Goal: Task Accomplishment & Management: Manage account settings

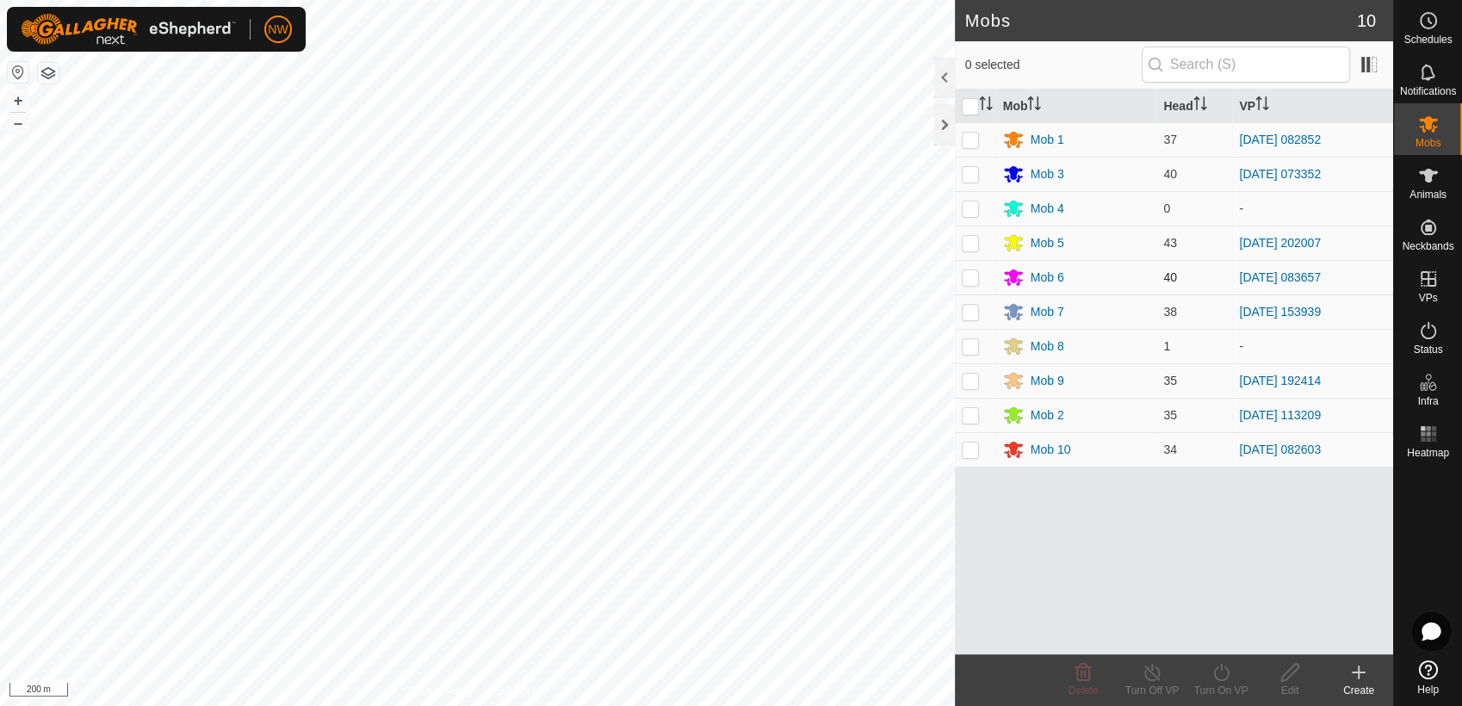
click at [962, 270] on p-checkbox at bounding box center [970, 277] width 17 height 14
checkbox input "true"
click at [1222, 665] on icon at bounding box center [1222, 672] width 22 height 21
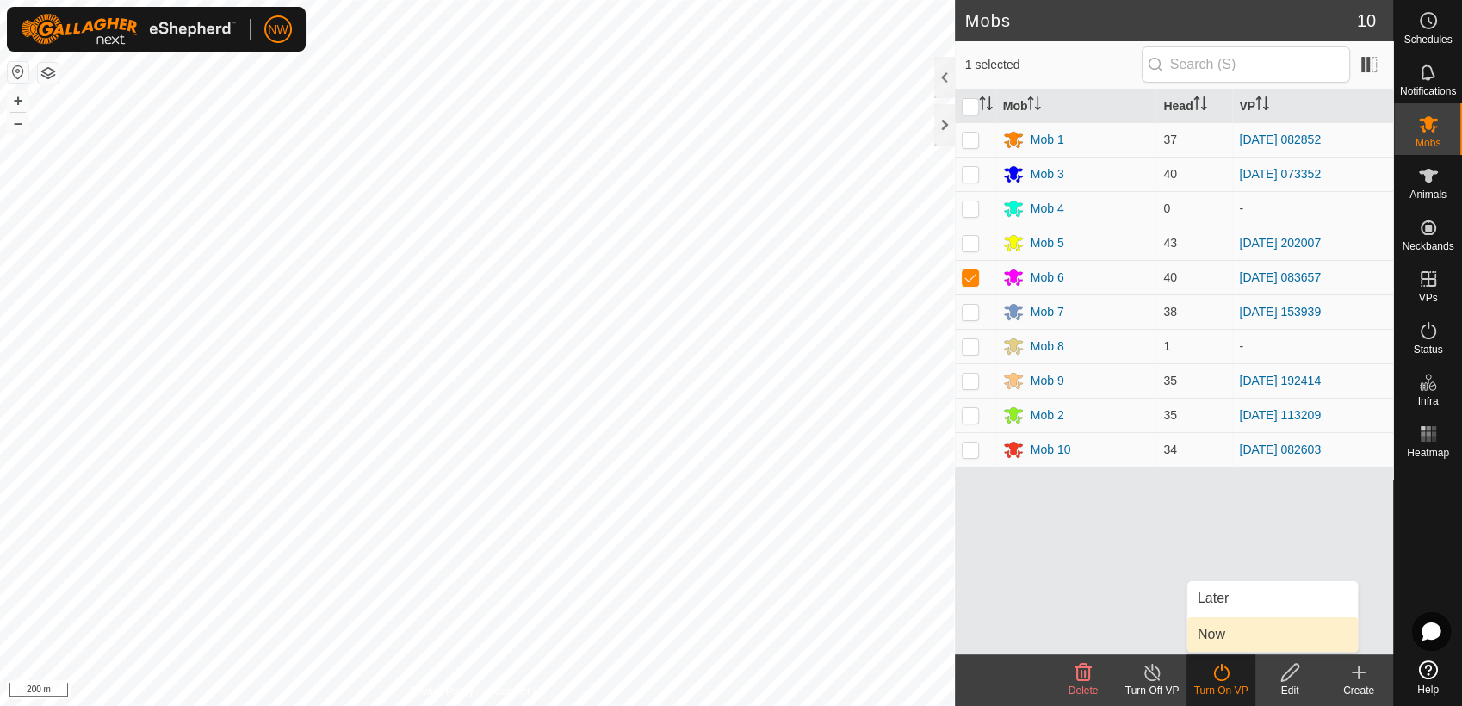
click at [1226, 634] on link "Now" at bounding box center [1273, 635] width 171 height 34
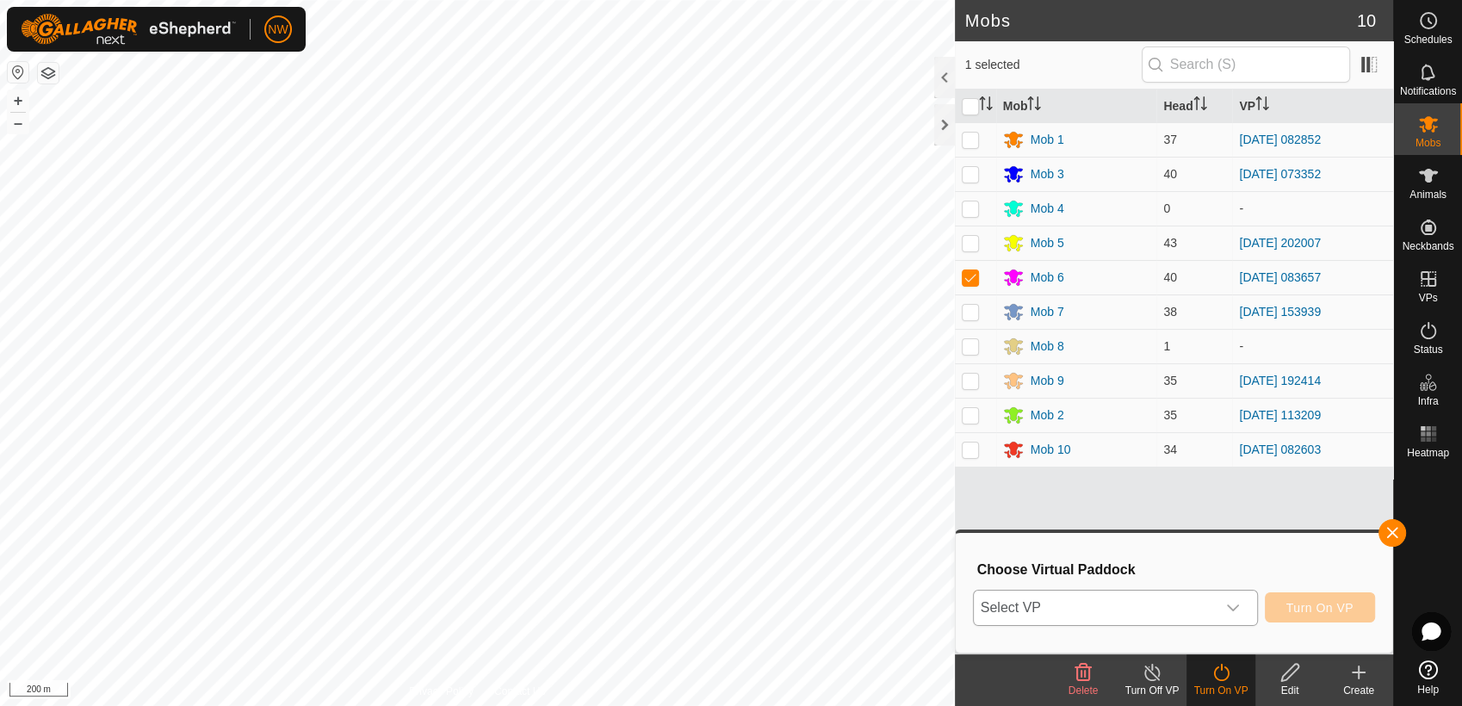
click at [1237, 601] on icon "dropdown trigger" at bounding box center [1233, 608] width 14 height 14
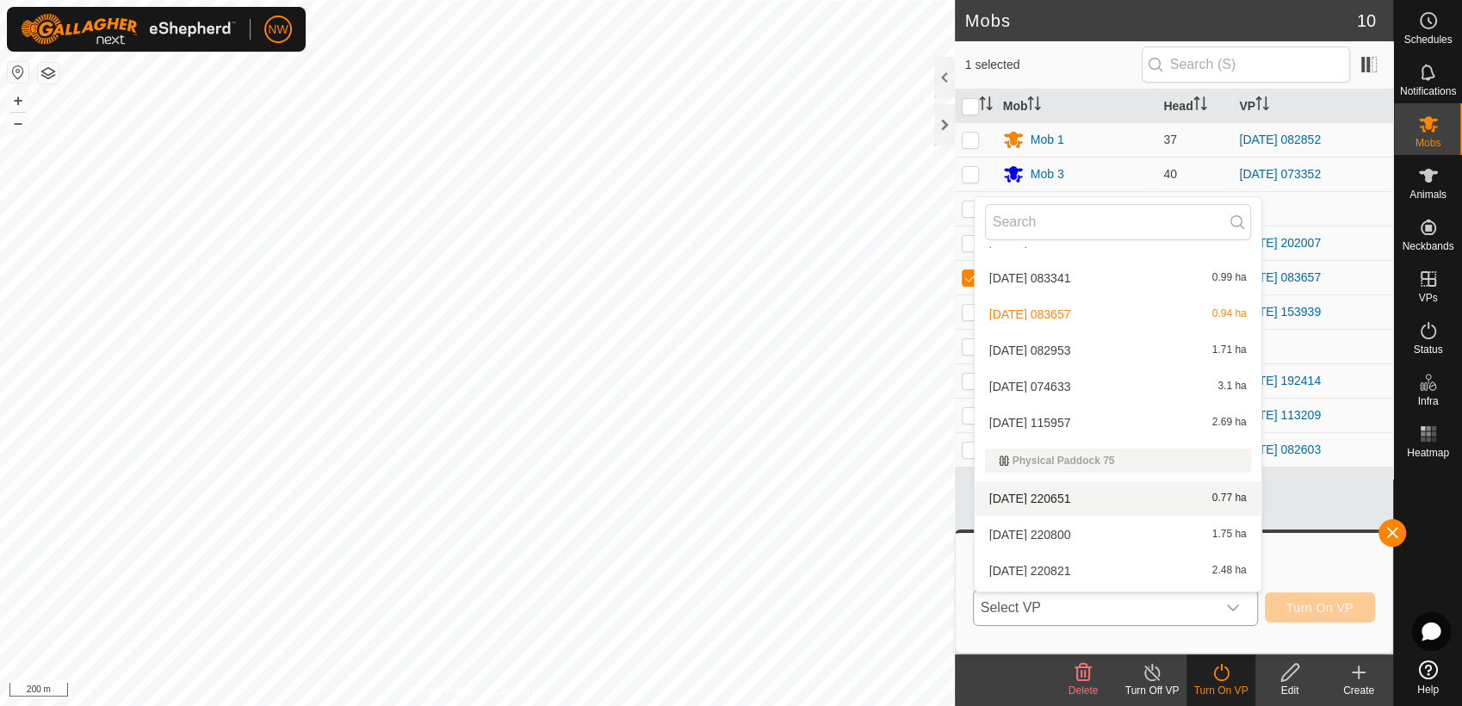
scroll to position [17989, 0]
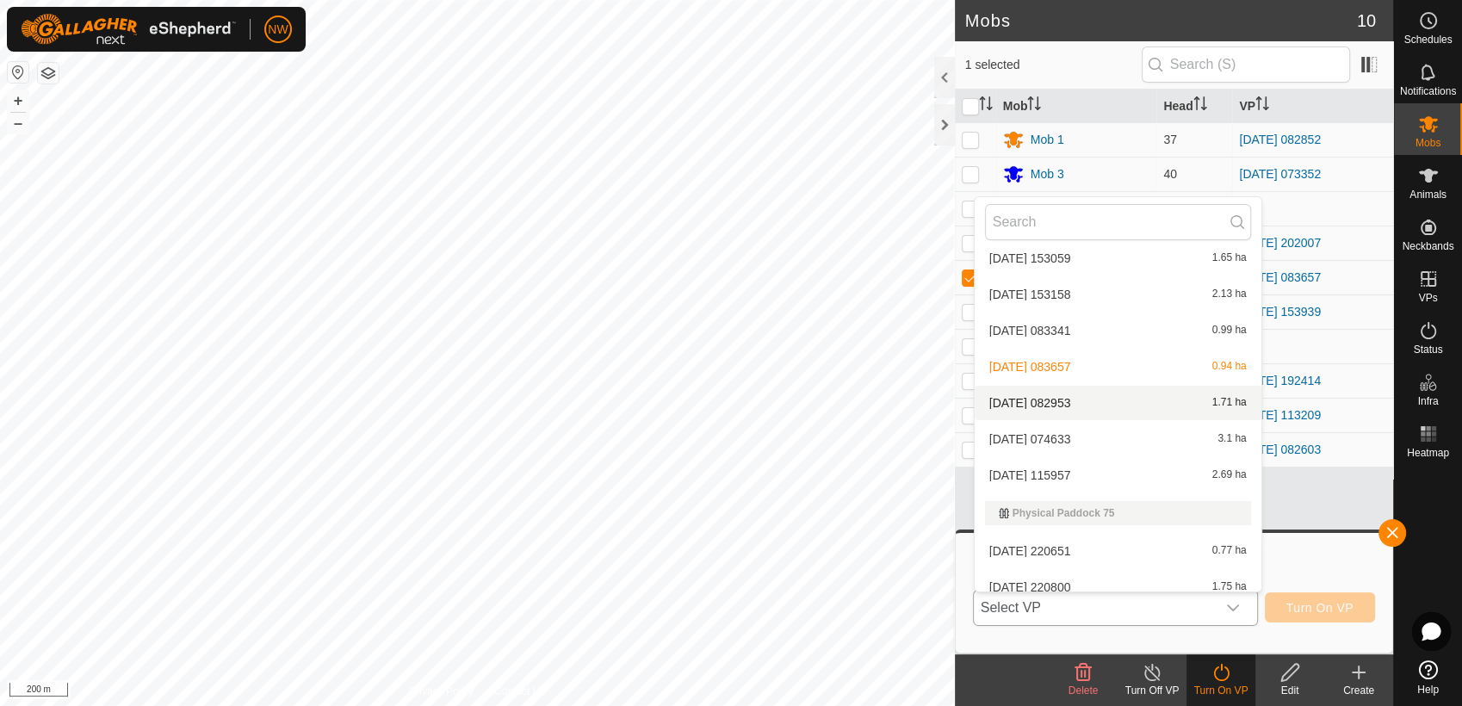
click at [1071, 396] on li "[DATE] 082953 1.71 ha" at bounding box center [1118, 403] width 287 height 34
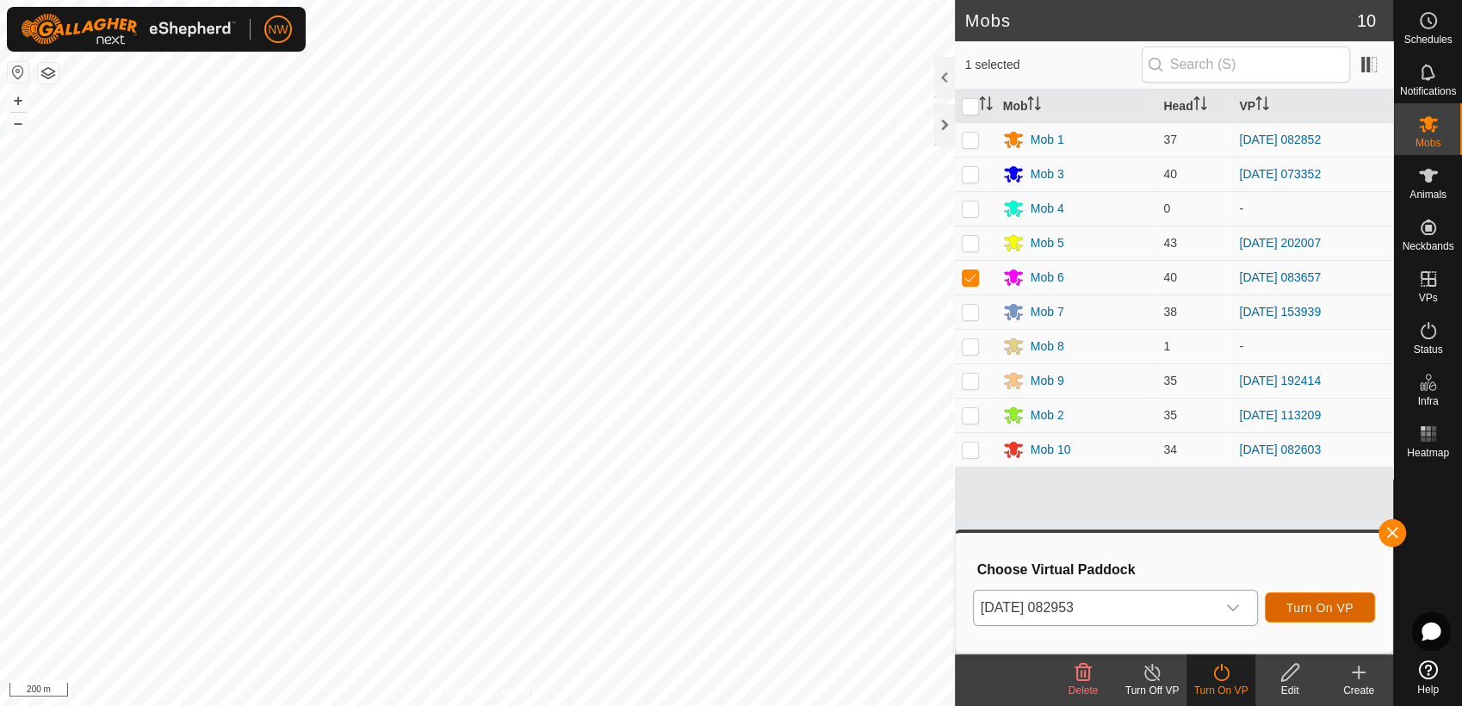
click at [1303, 601] on span "Turn On VP" at bounding box center [1320, 608] width 67 height 14
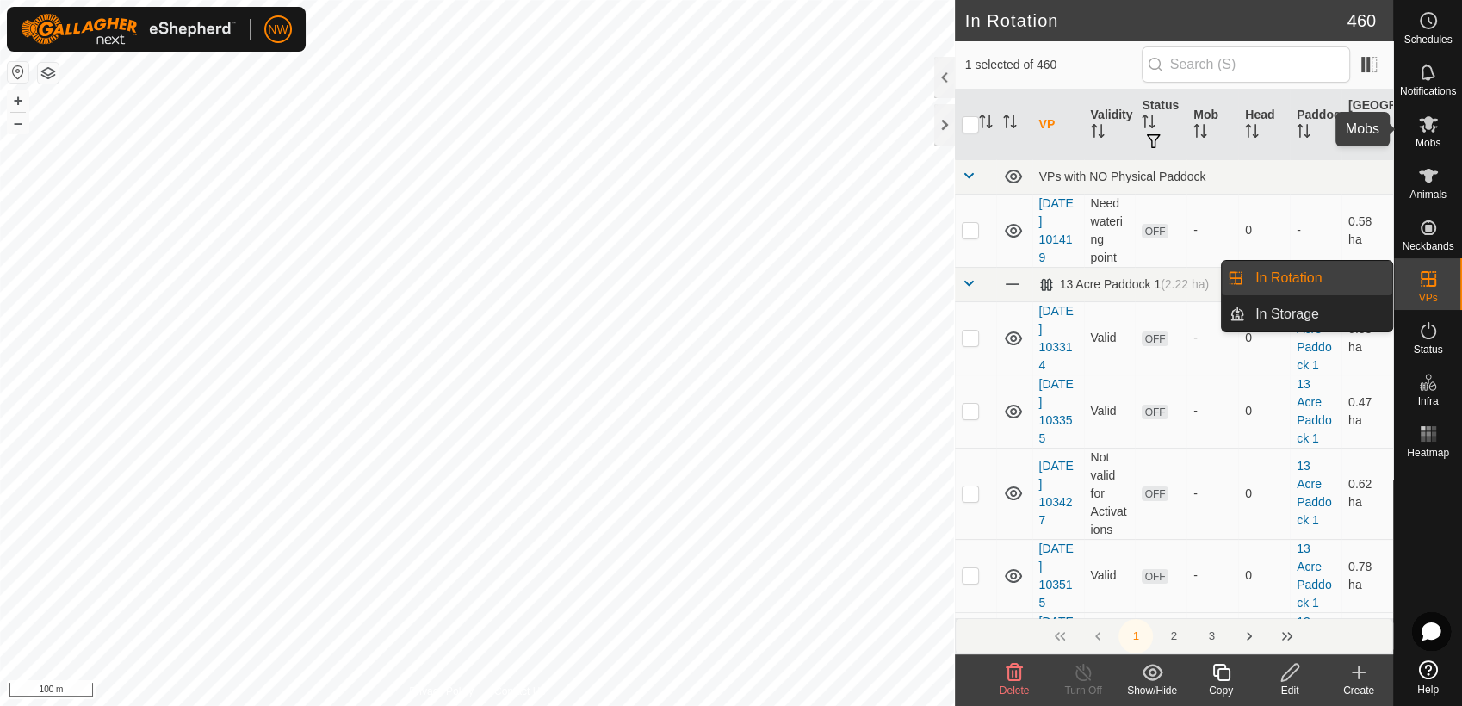
click at [1429, 133] on icon at bounding box center [1429, 124] width 21 height 21
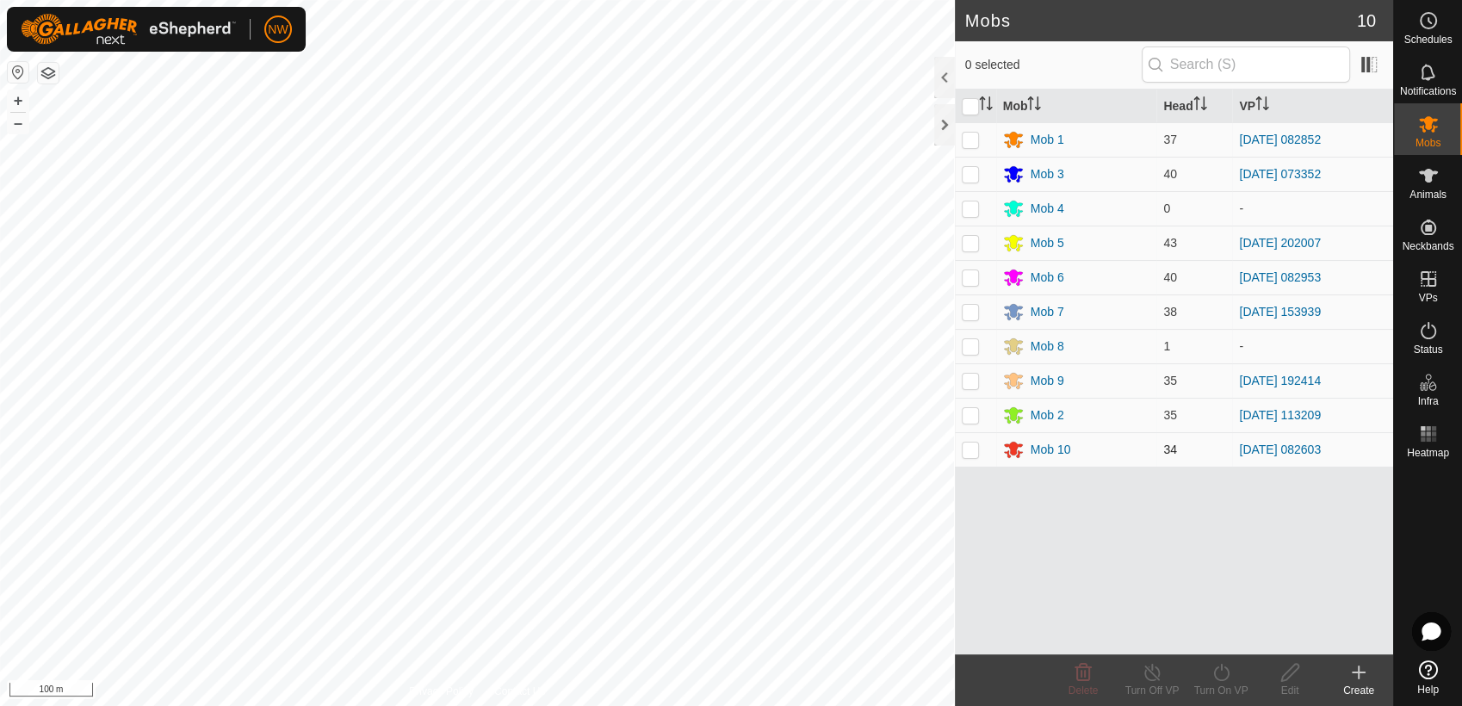
drag, startPoint x: 974, startPoint y: 444, endPoint x: 987, endPoint y: 460, distance: 20.2
click at [975, 447] on p-checkbox at bounding box center [970, 450] width 17 height 14
checkbox input "true"
click at [1218, 672] on icon at bounding box center [1222, 672] width 22 height 21
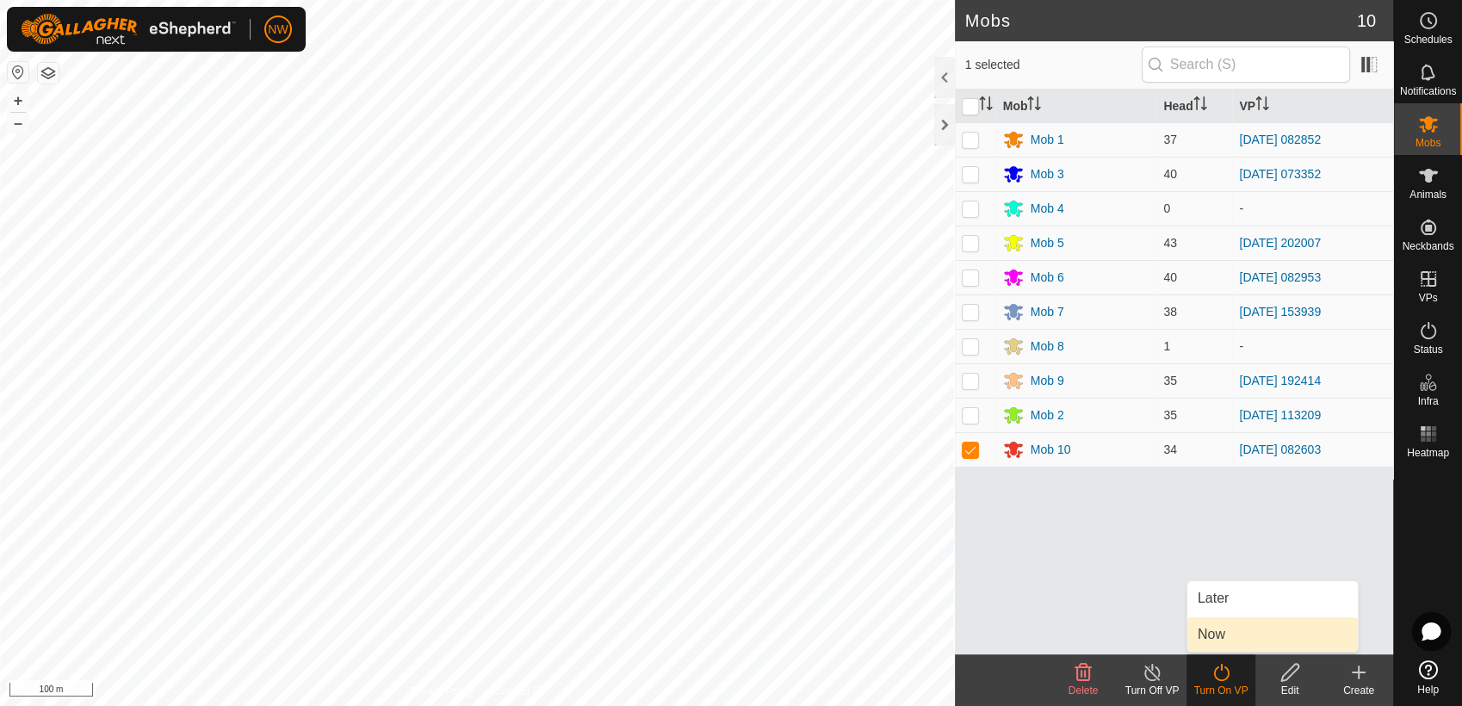
click at [1207, 627] on link "Now" at bounding box center [1273, 635] width 171 height 34
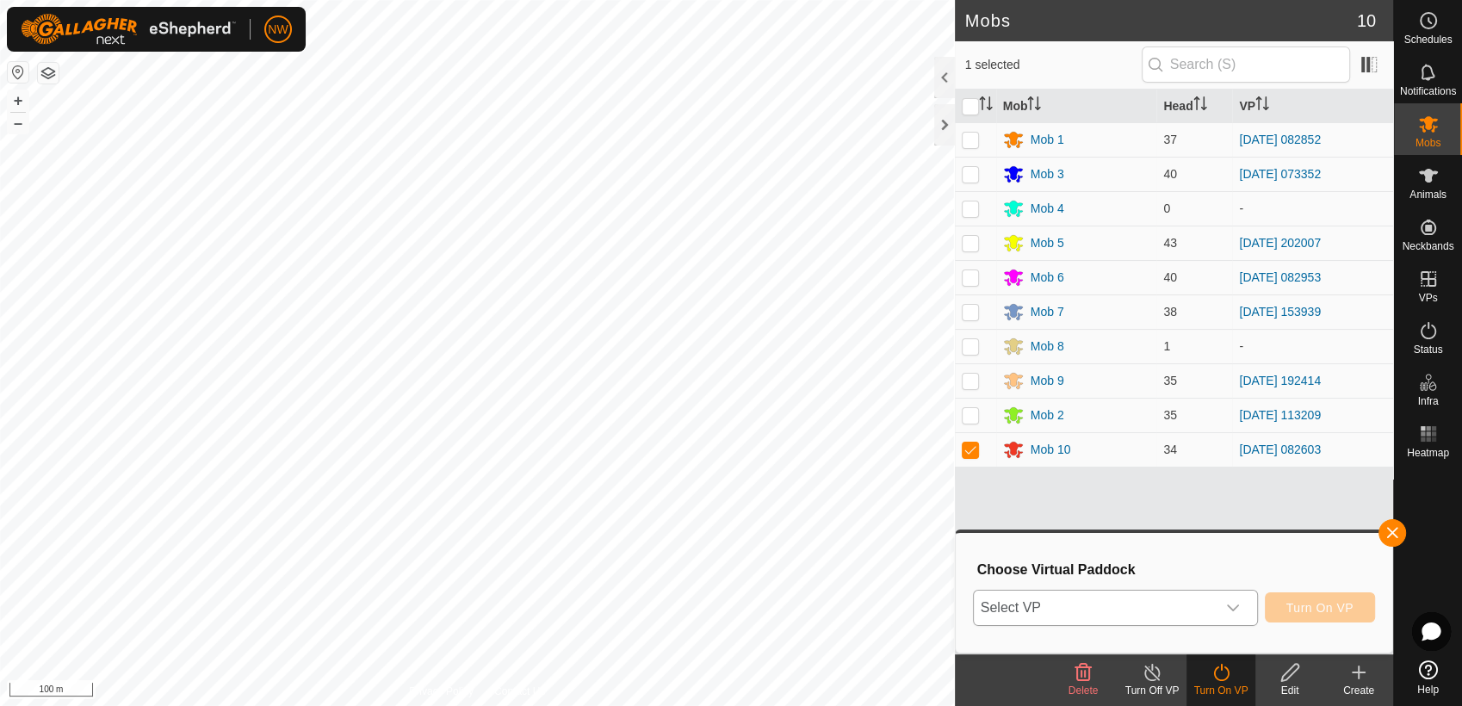
click at [1238, 609] on icon "dropdown trigger" at bounding box center [1233, 608] width 12 height 7
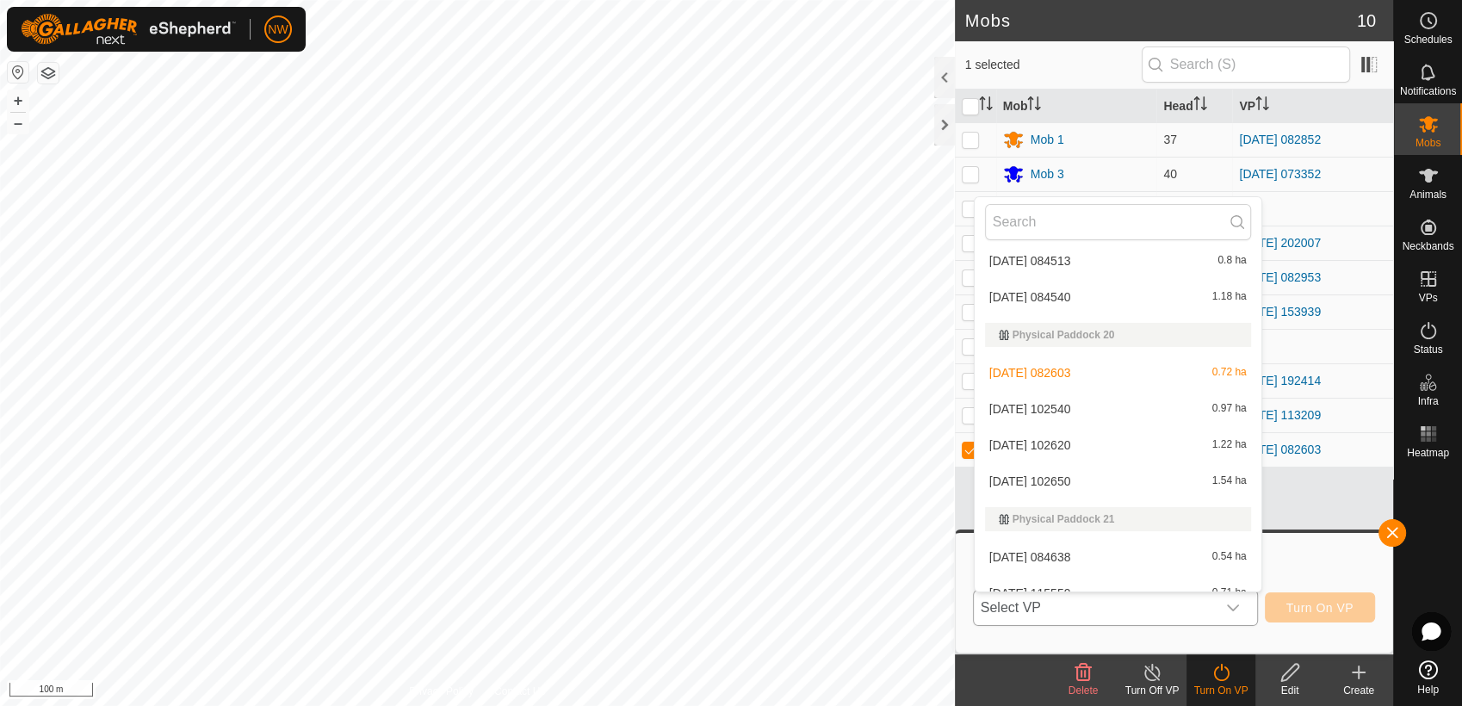
scroll to position [7864, 0]
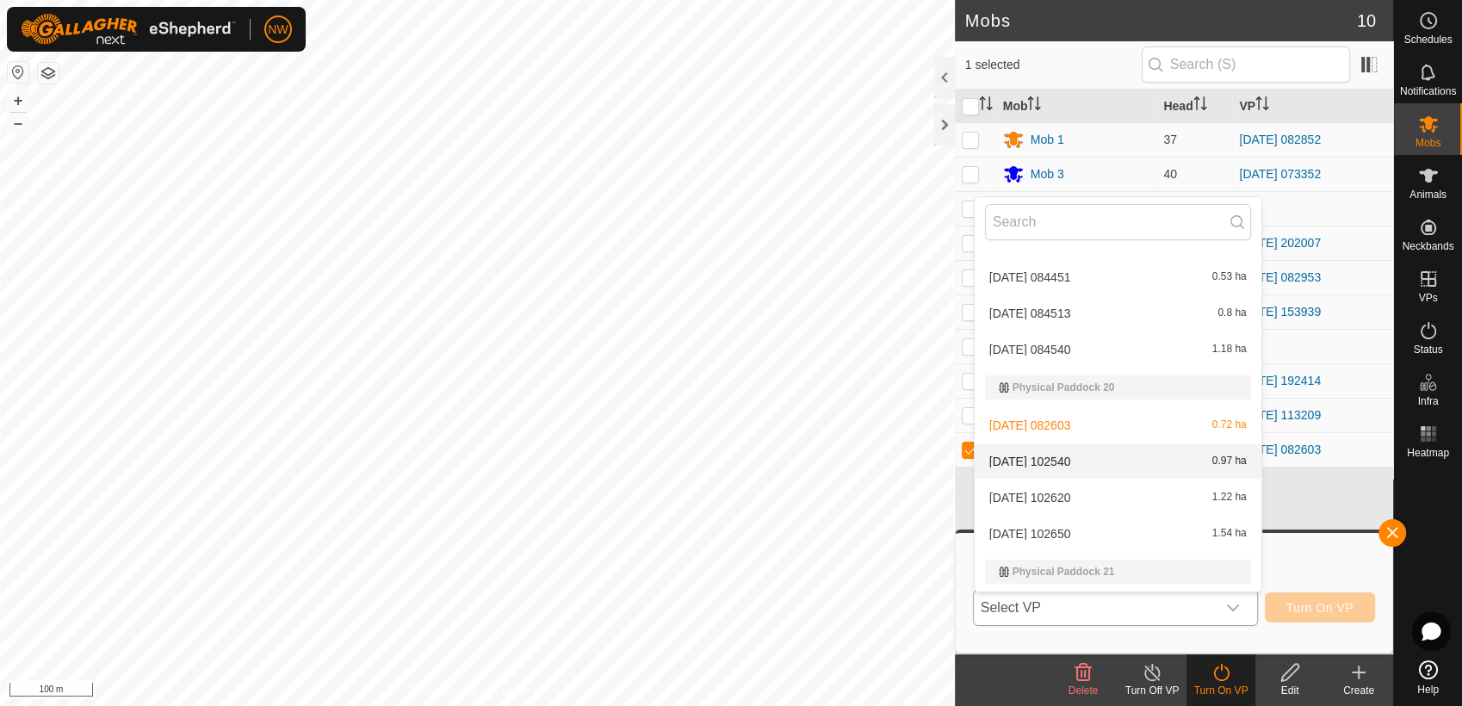
click at [1068, 455] on li "[DATE] 102540 0.97 ha" at bounding box center [1118, 461] width 287 height 34
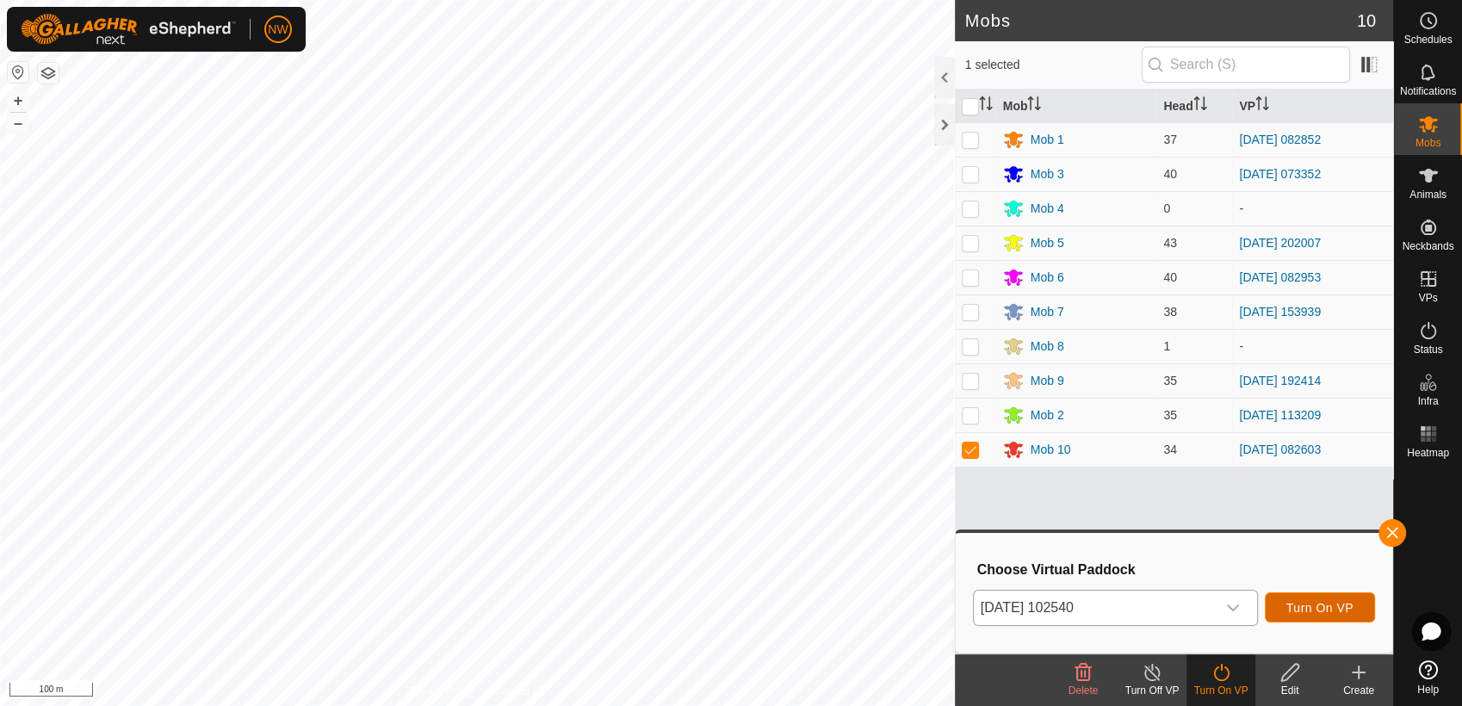
click at [1289, 604] on span "Turn On VP" at bounding box center [1320, 608] width 67 height 14
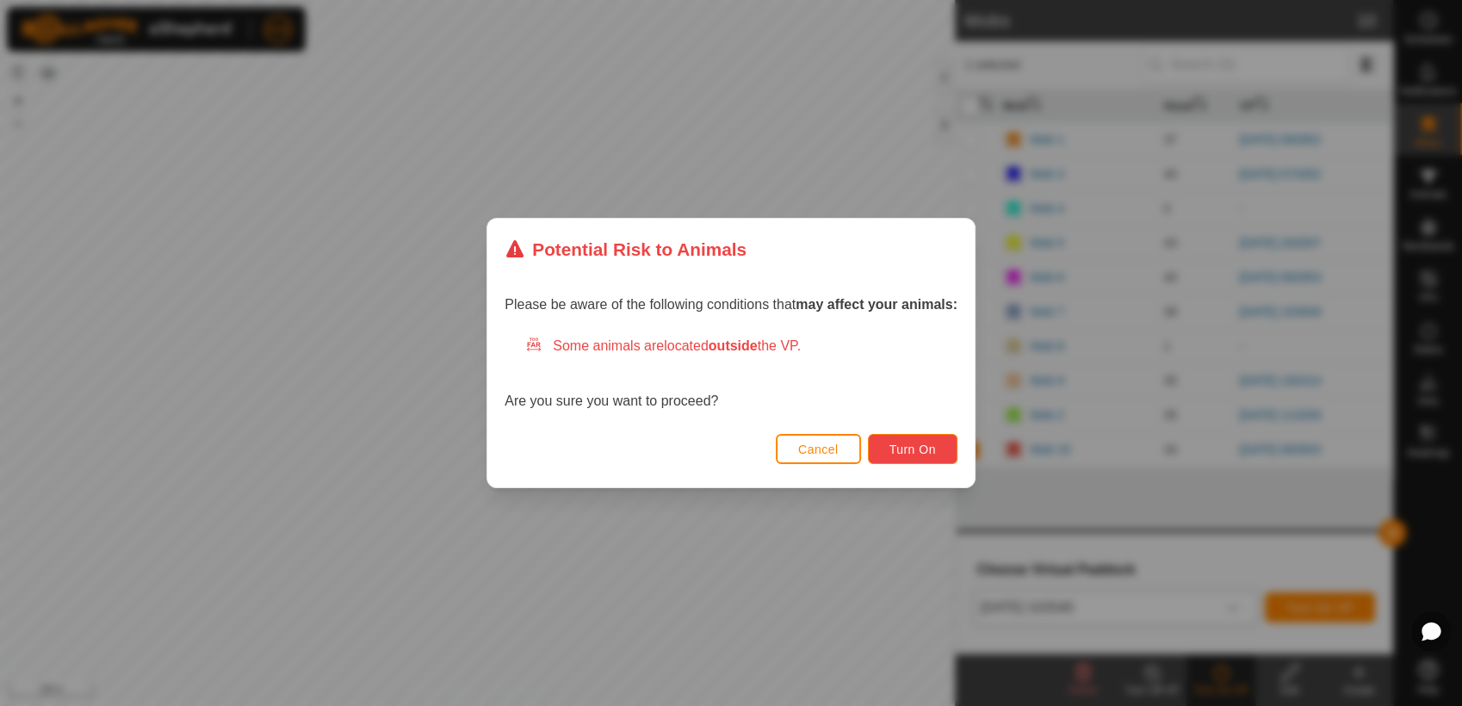
click at [928, 446] on span "Turn On" at bounding box center [913, 450] width 47 height 14
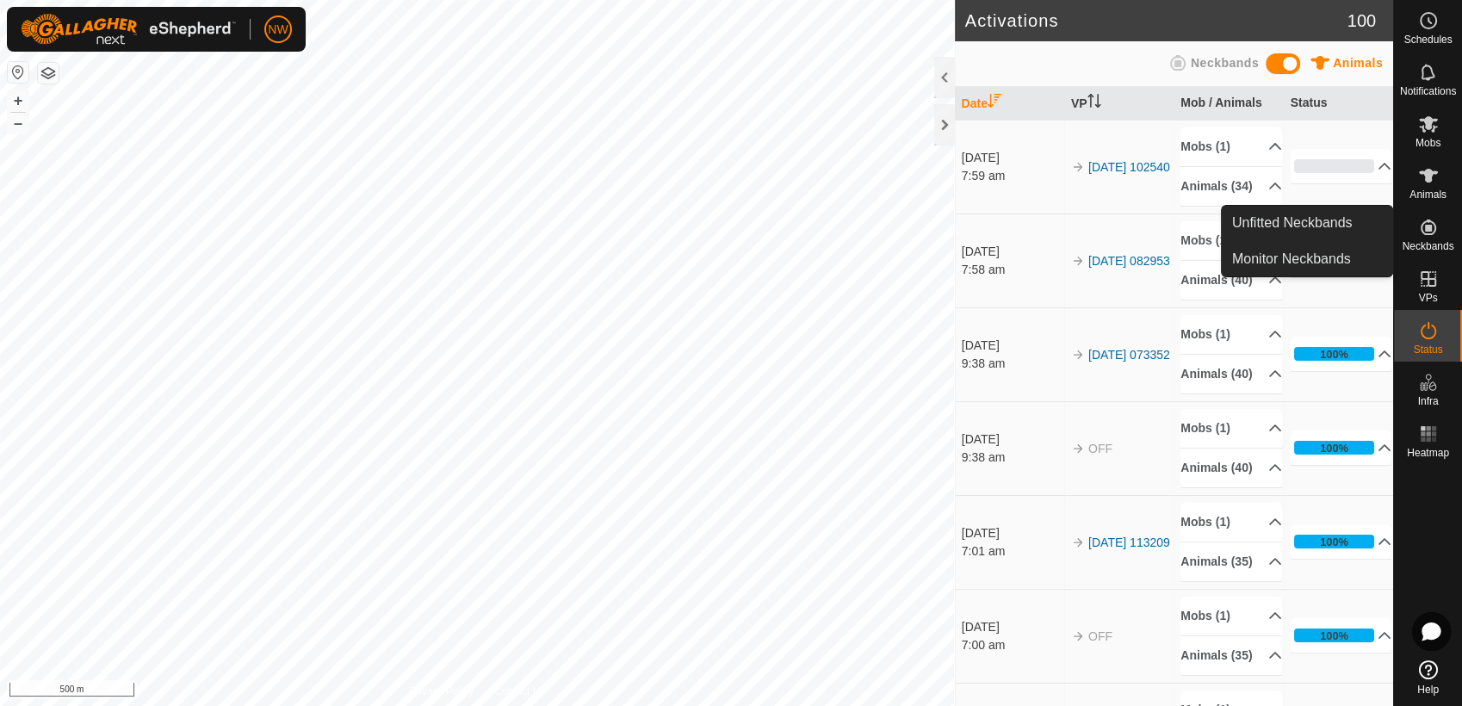
click at [1431, 229] on icon at bounding box center [1429, 228] width 16 height 16
click at [1321, 216] on link "Unfitted Neckbands" at bounding box center [1307, 223] width 171 height 34
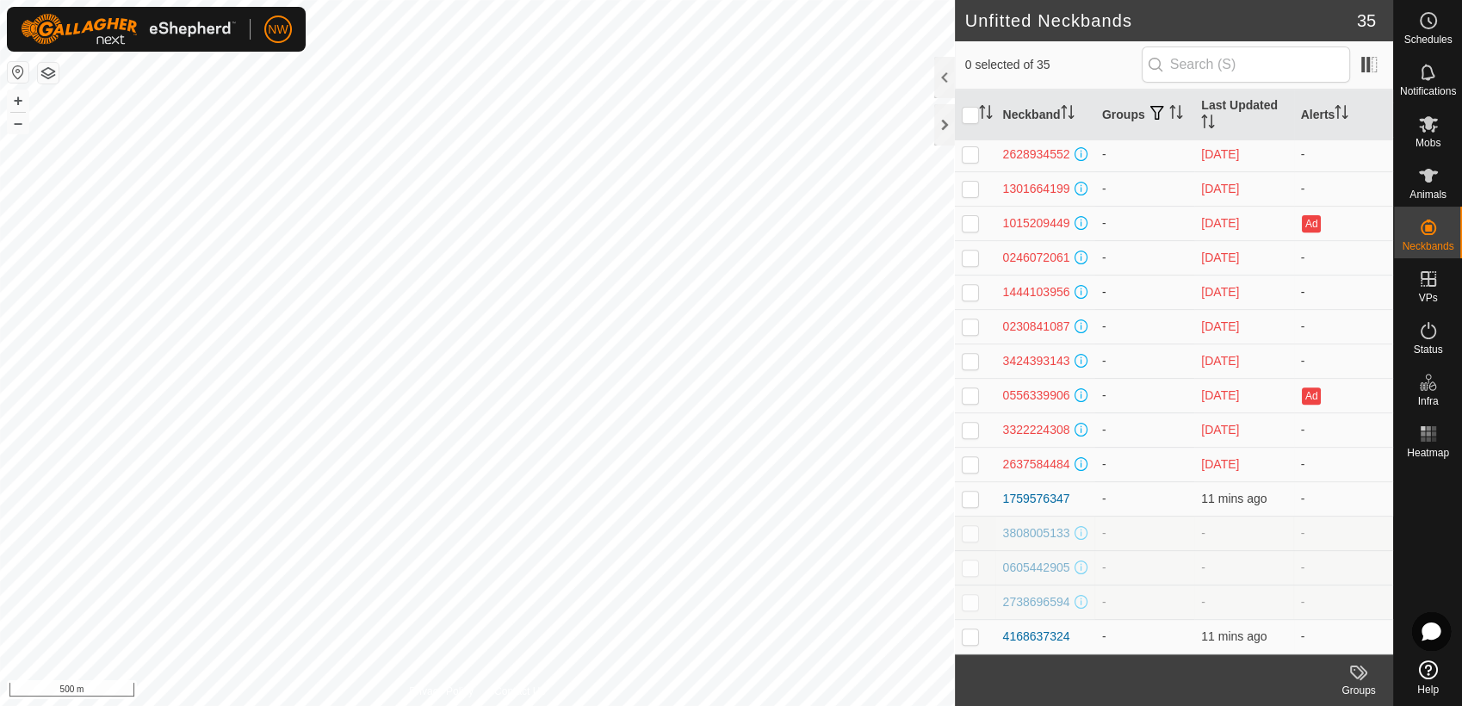
scroll to position [773, 0]
click at [972, 494] on p-checkbox at bounding box center [970, 499] width 17 height 14
checkbox input "true"
click at [974, 636] on p-checkbox at bounding box center [970, 637] width 17 height 14
checkbox input "true"
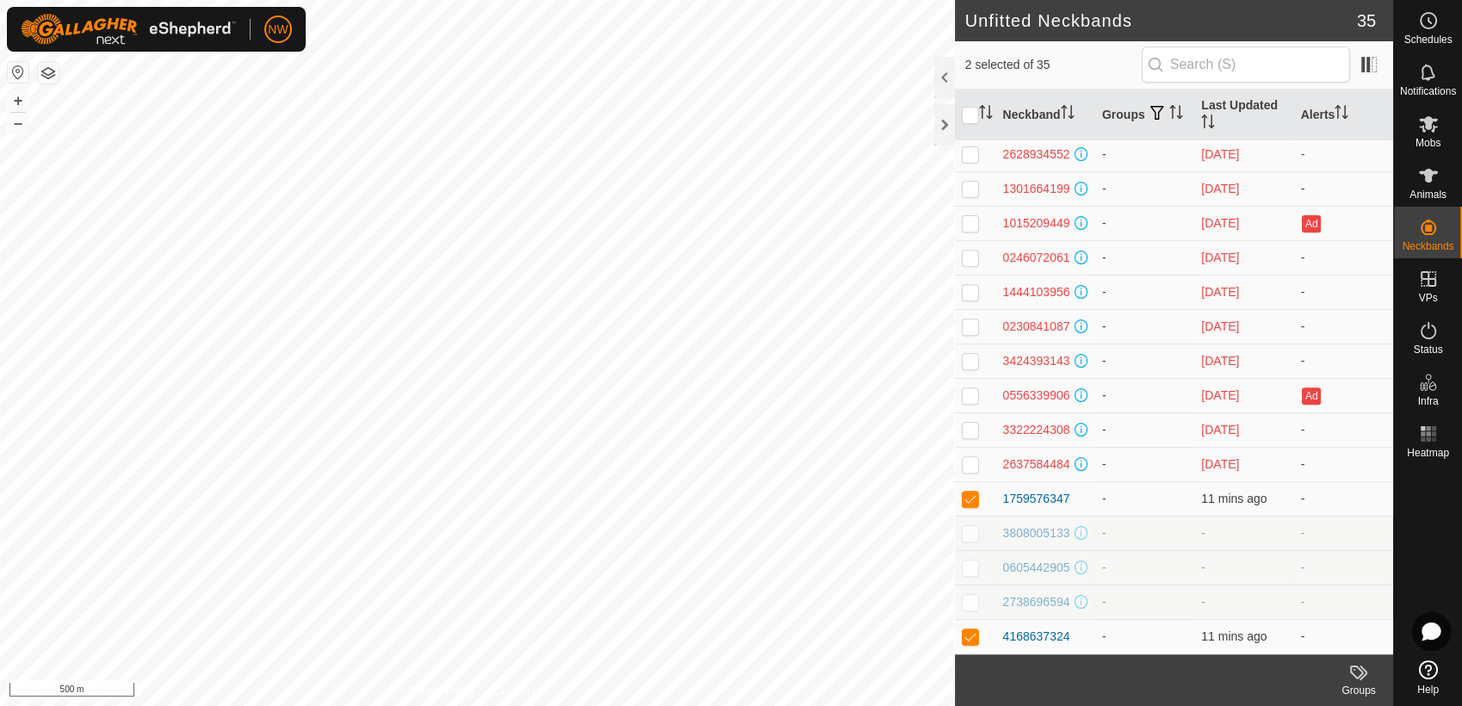
click at [1357, 671] on icon at bounding box center [1359, 672] width 21 height 21
click at [1330, 630] on link "Manage Groups" at bounding box center [1307, 635] width 171 height 34
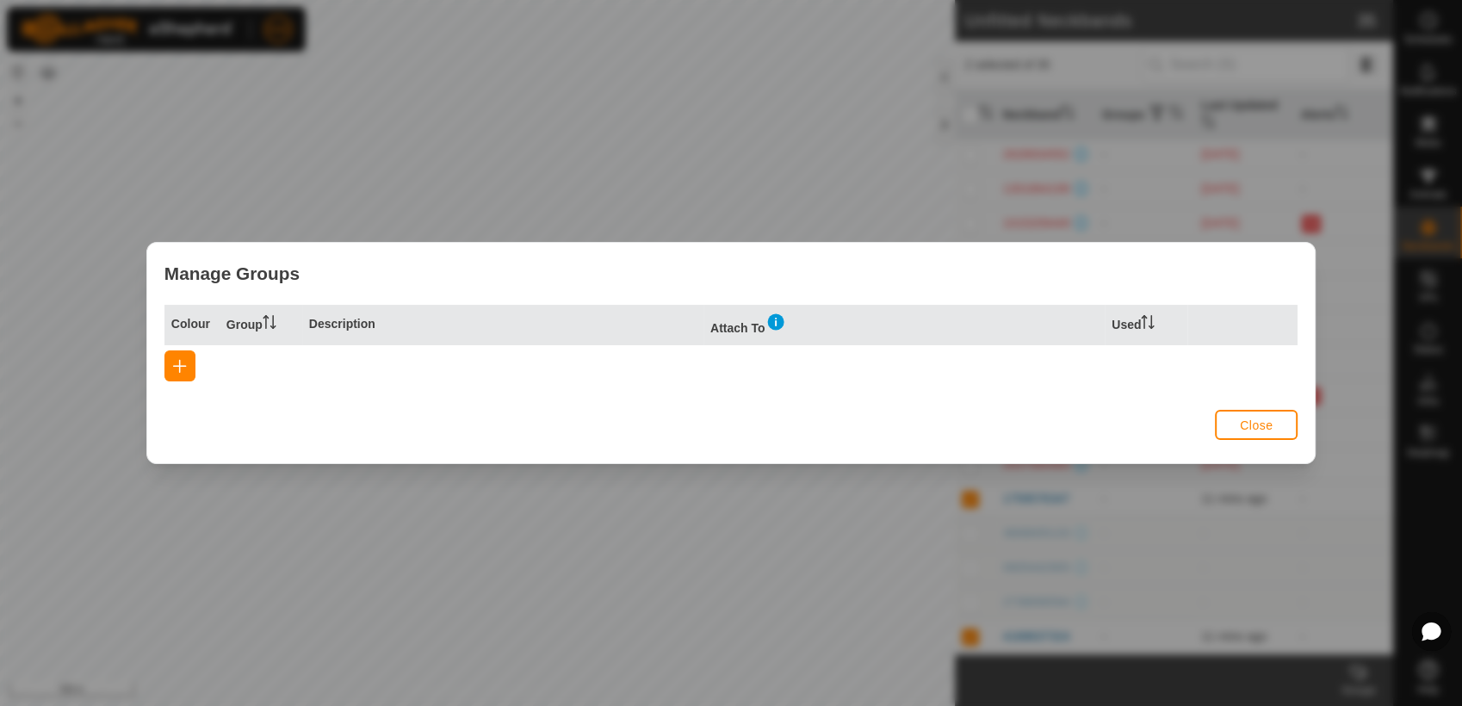
click at [772, 322] on img at bounding box center [776, 322] width 21 height 21
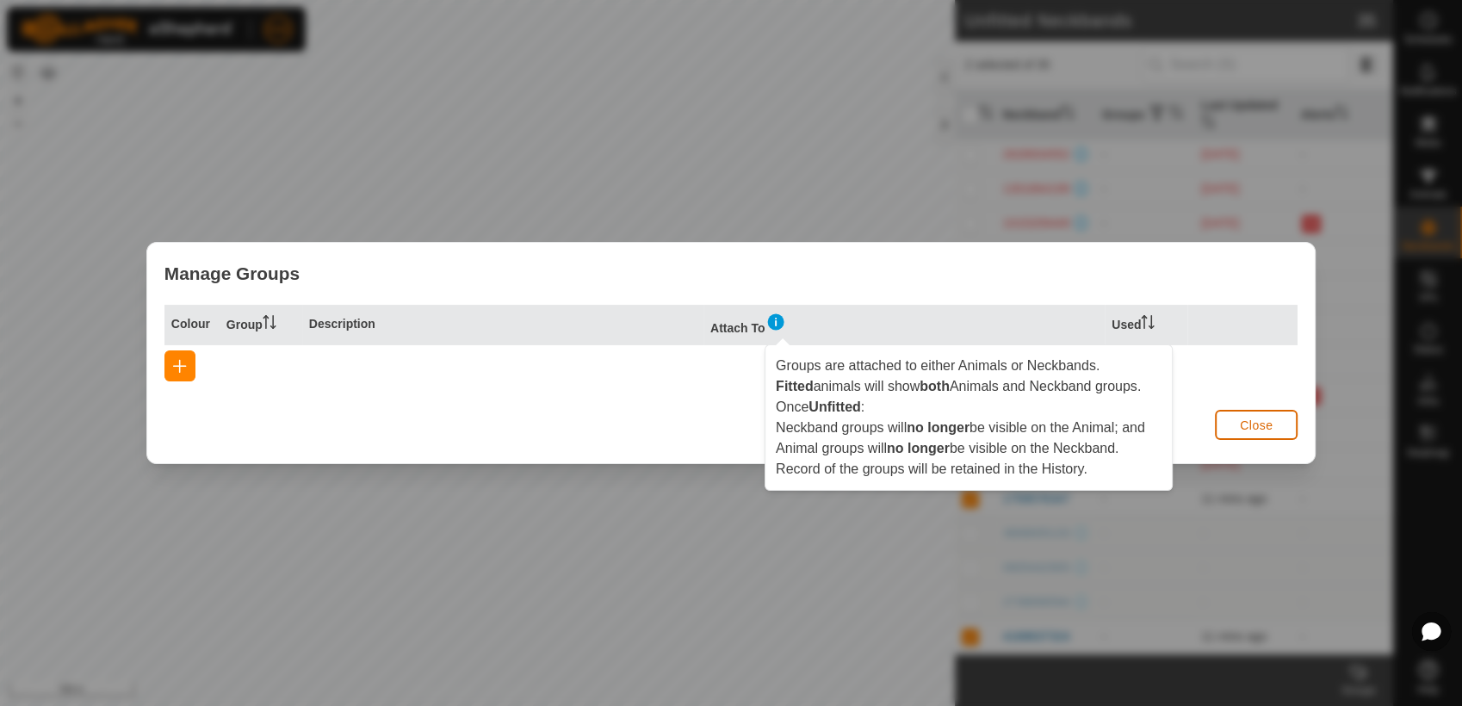
click at [1269, 425] on span "Close" at bounding box center [1256, 426] width 33 height 14
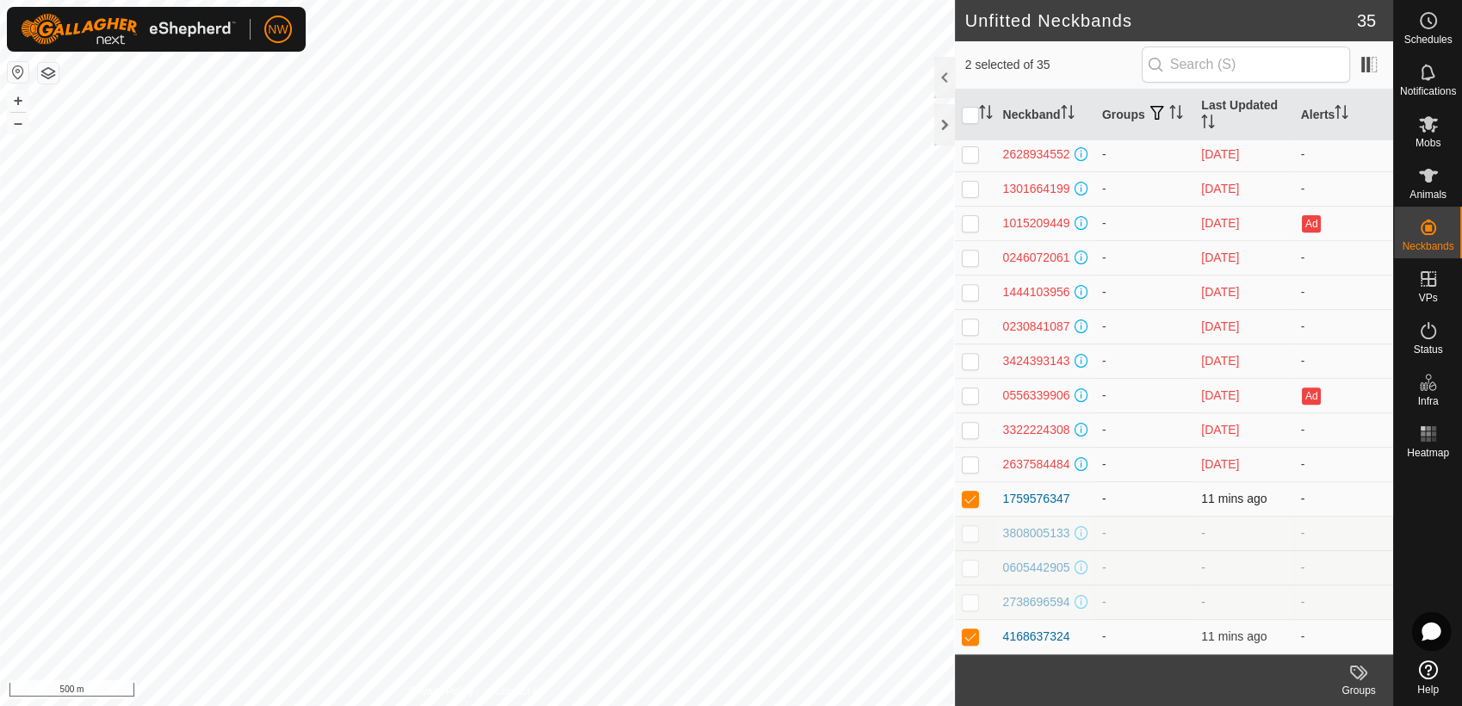
click at [972, 495] on p-checkbox at bounding box center [970, 499] width 17 height 14
checkbox input "false"
click at [973, 637] on p-checkbox at bounding box center [970, 637] width 17 height 14
checkbox input "false"
click at [1431, 179] on icon at bounding box center [1428, 176] width 19 height 14
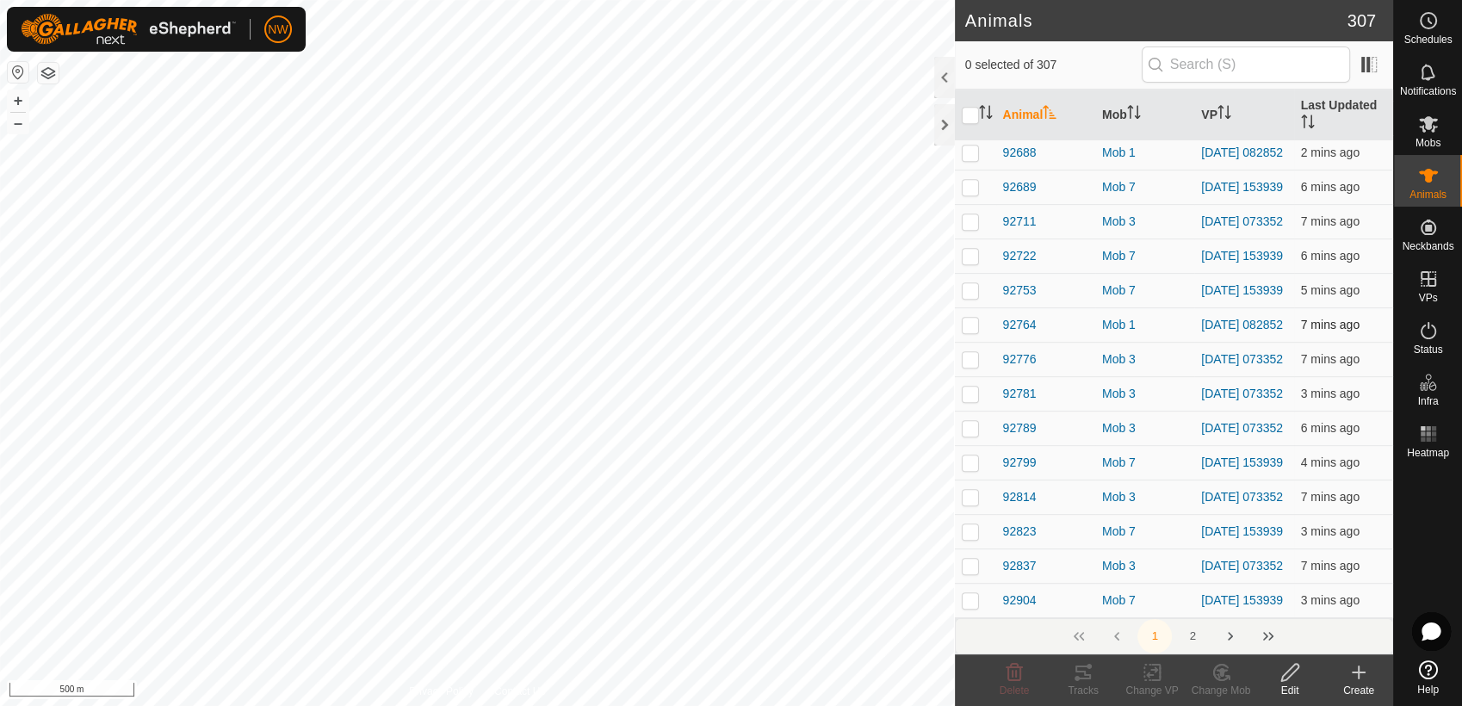
scroll to position [8496, 0]
click at [1193, 634] on button "2" at bounding box center [1193, 636] width 34 height 34
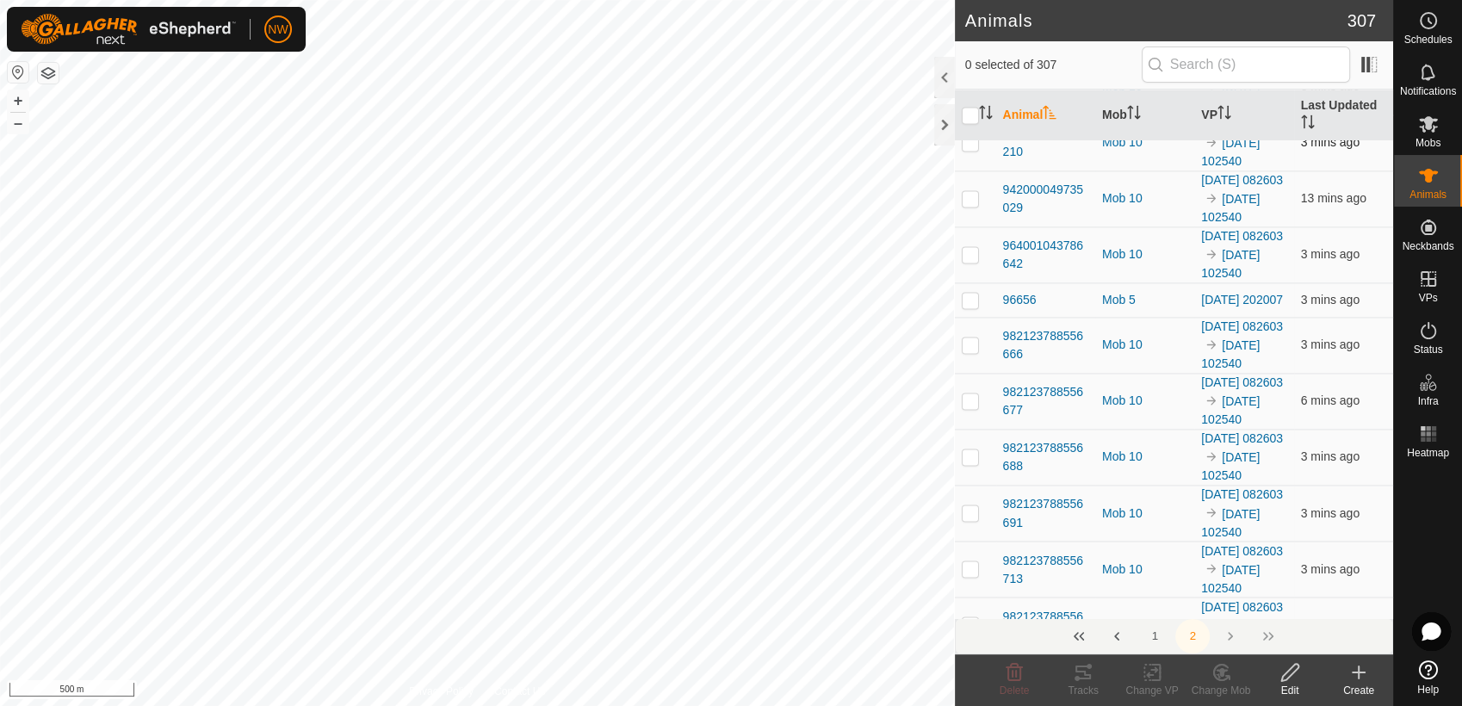
scroll to position [2835, 0]
